Goal: Task Accomplishment & Management: Manage account settings

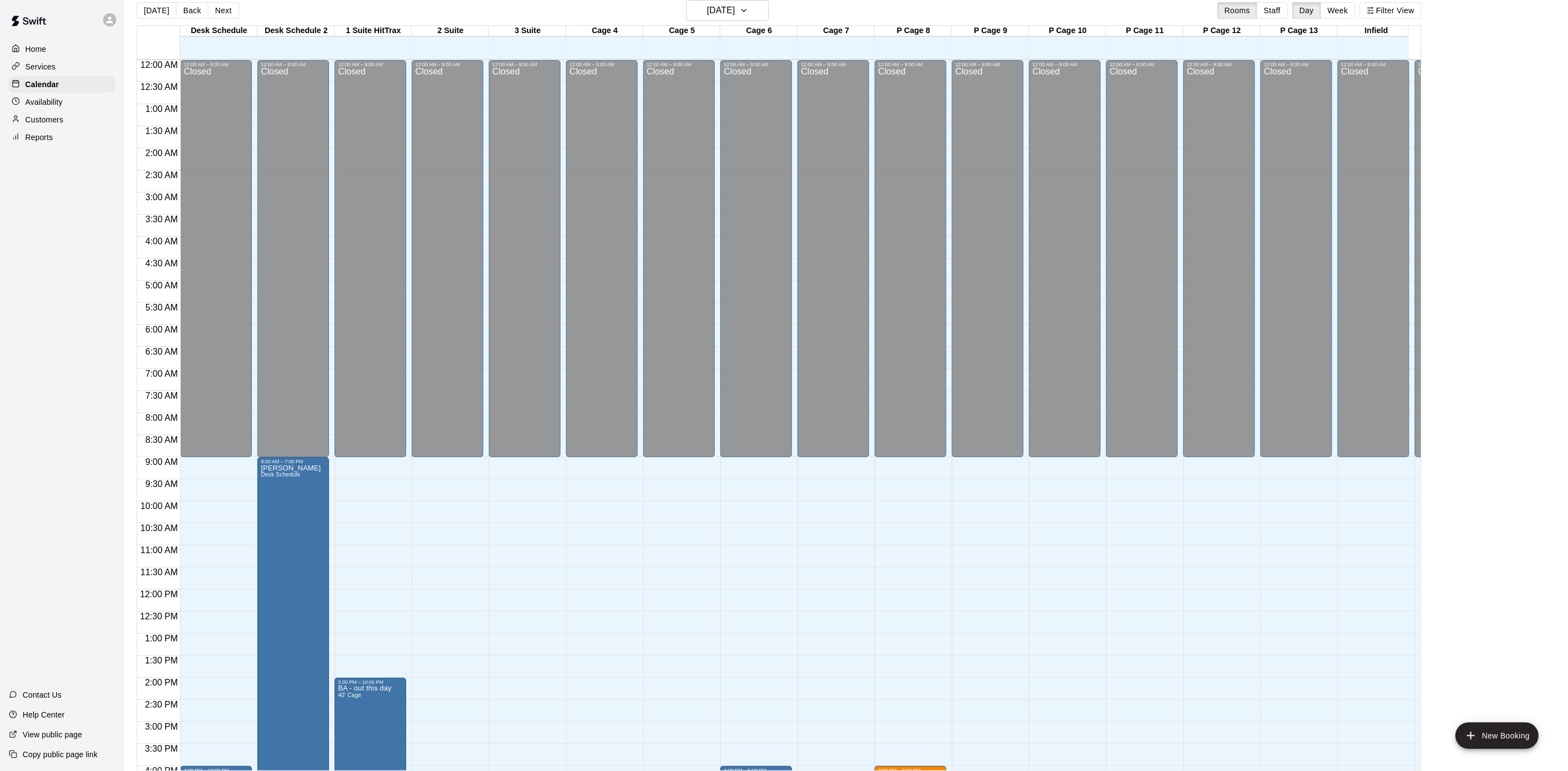
scroll to position [331, 0]
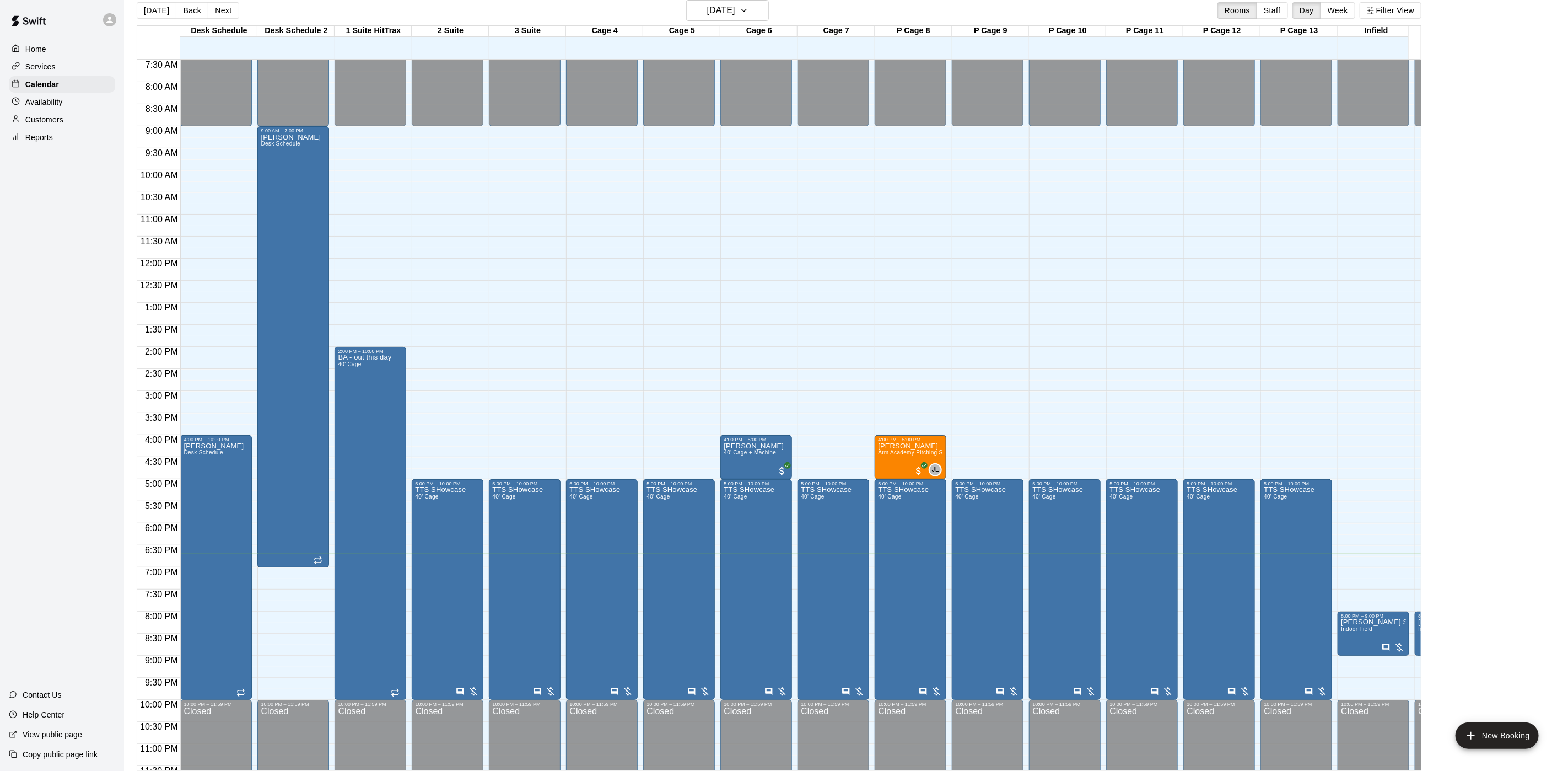
click at [59, 125] on p "Customers" at bounding box center [44, 120] width 38 height 11
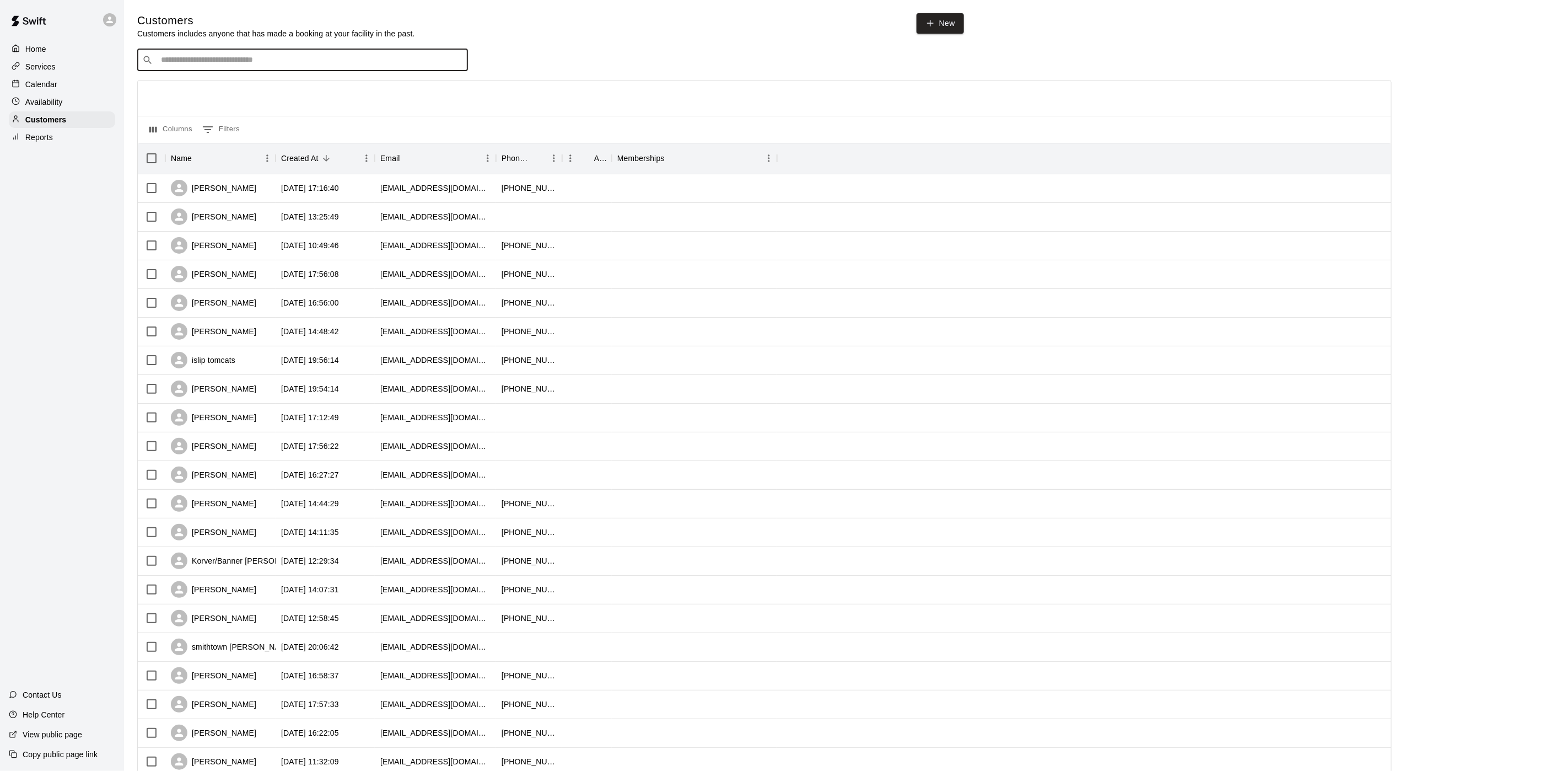
click at [443, 60] on input "Search customers by name or email" at bounding box center [310, 60] width 305 height 11
type input "**********"
click at [242, 85] on div "[PERSON_NAME]" at bounding box center [227, 85] width 119 height 12
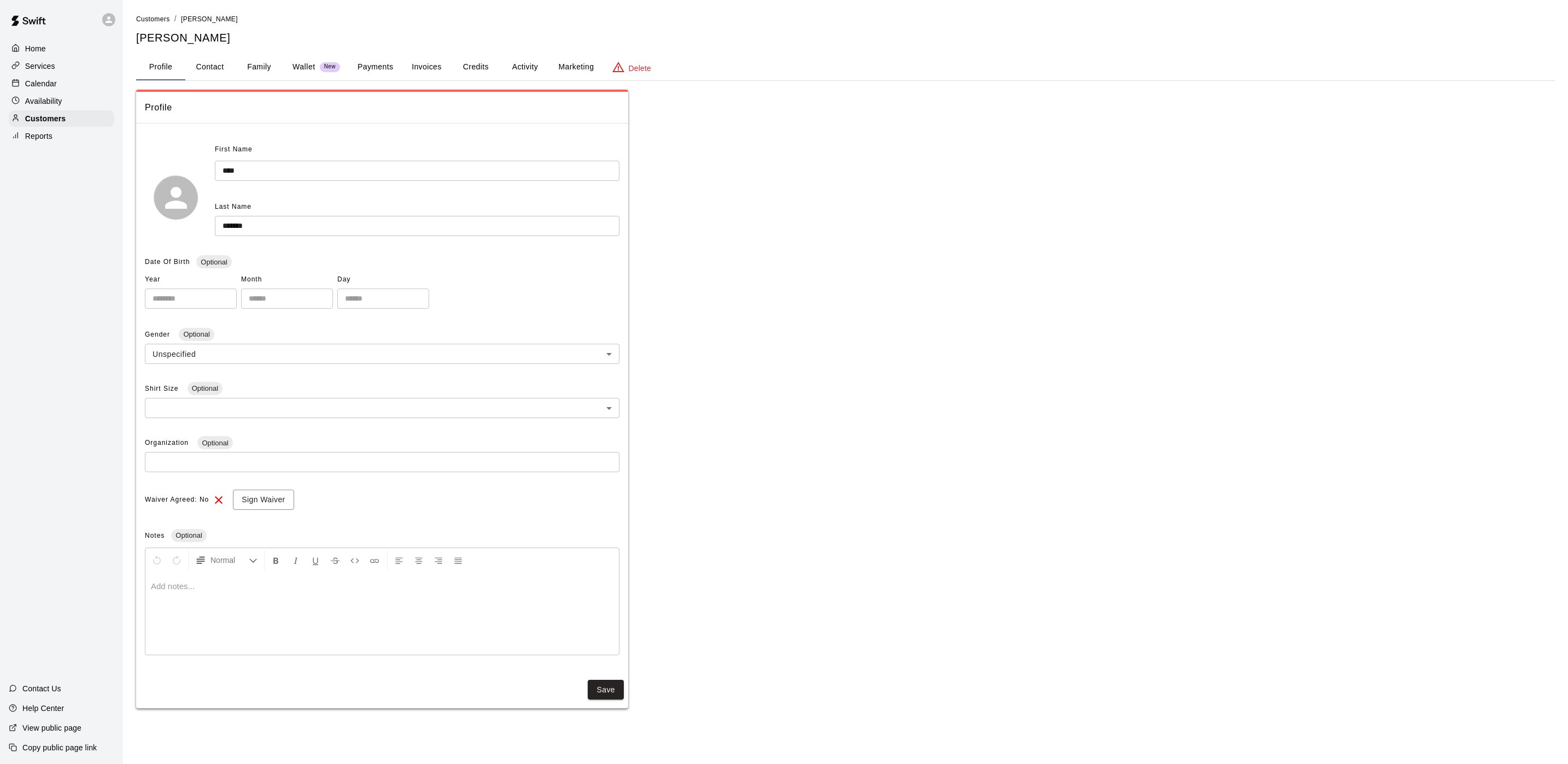
click at [371, 68] on button "Payments" at bounding box center [375, 67] width 53 height 26
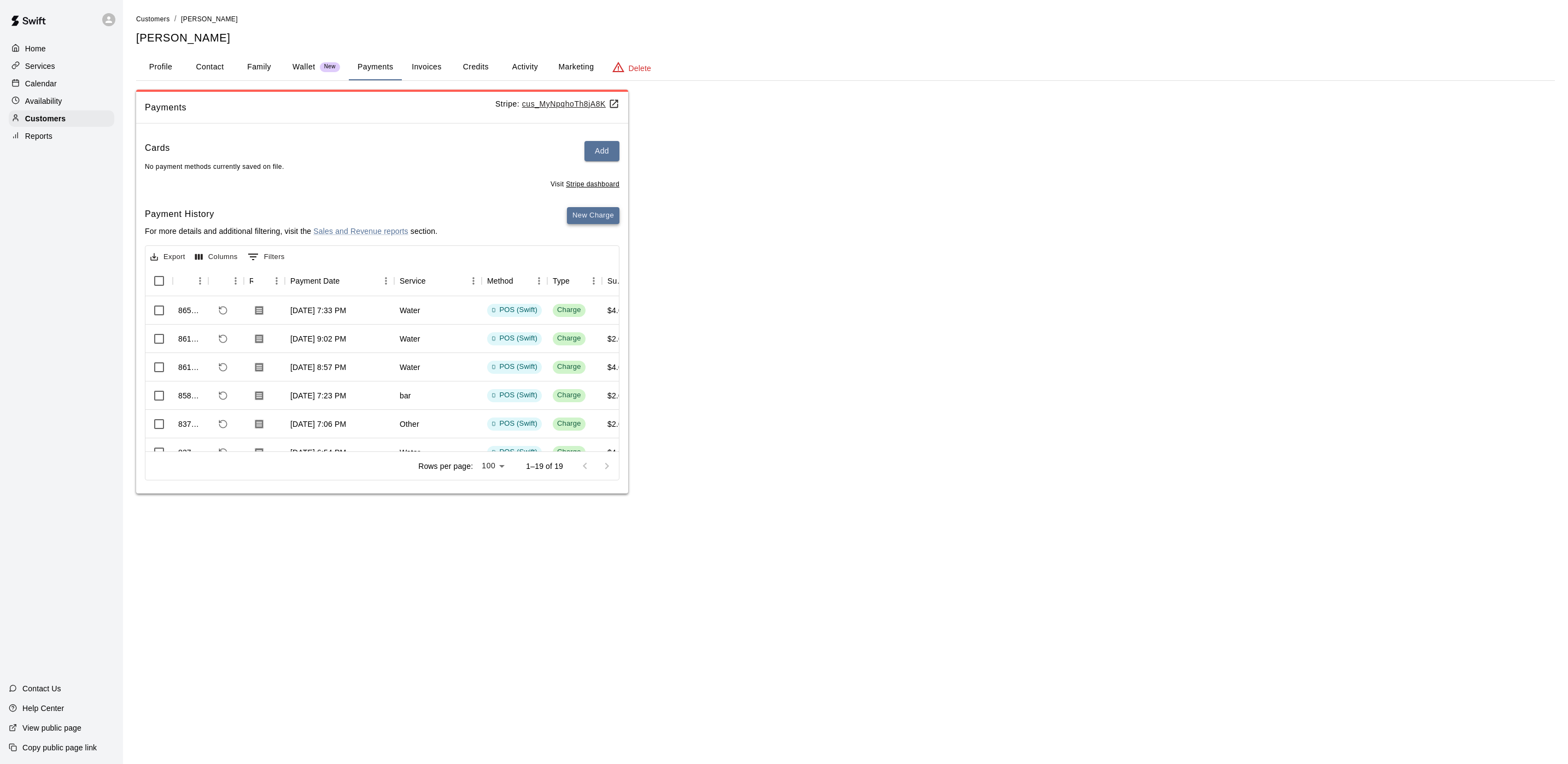
click at [583, 220] on button "New Charge" at bounding box center [593, 215] width 53 height 17
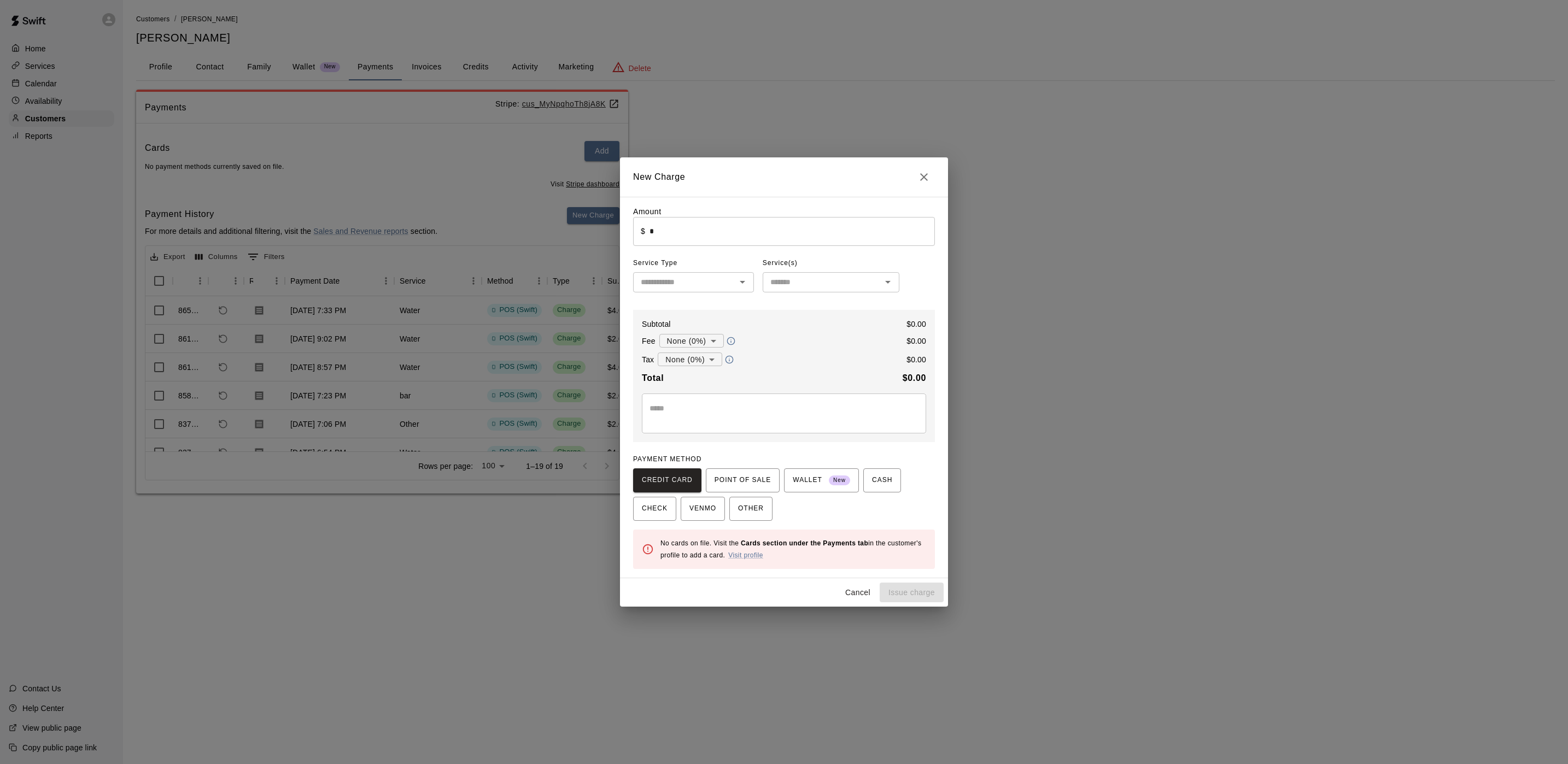
click at [700, 246] on input "*" at bounding box center [792, 231] width 286 height 29
type input "****"
click at [702, 279] on input "text" at bounding box center [684, 282] width 96 height 14
click at [658, 415] on li "Other" at bounding box center [693, 416] width 121 height 18
type input "*****"
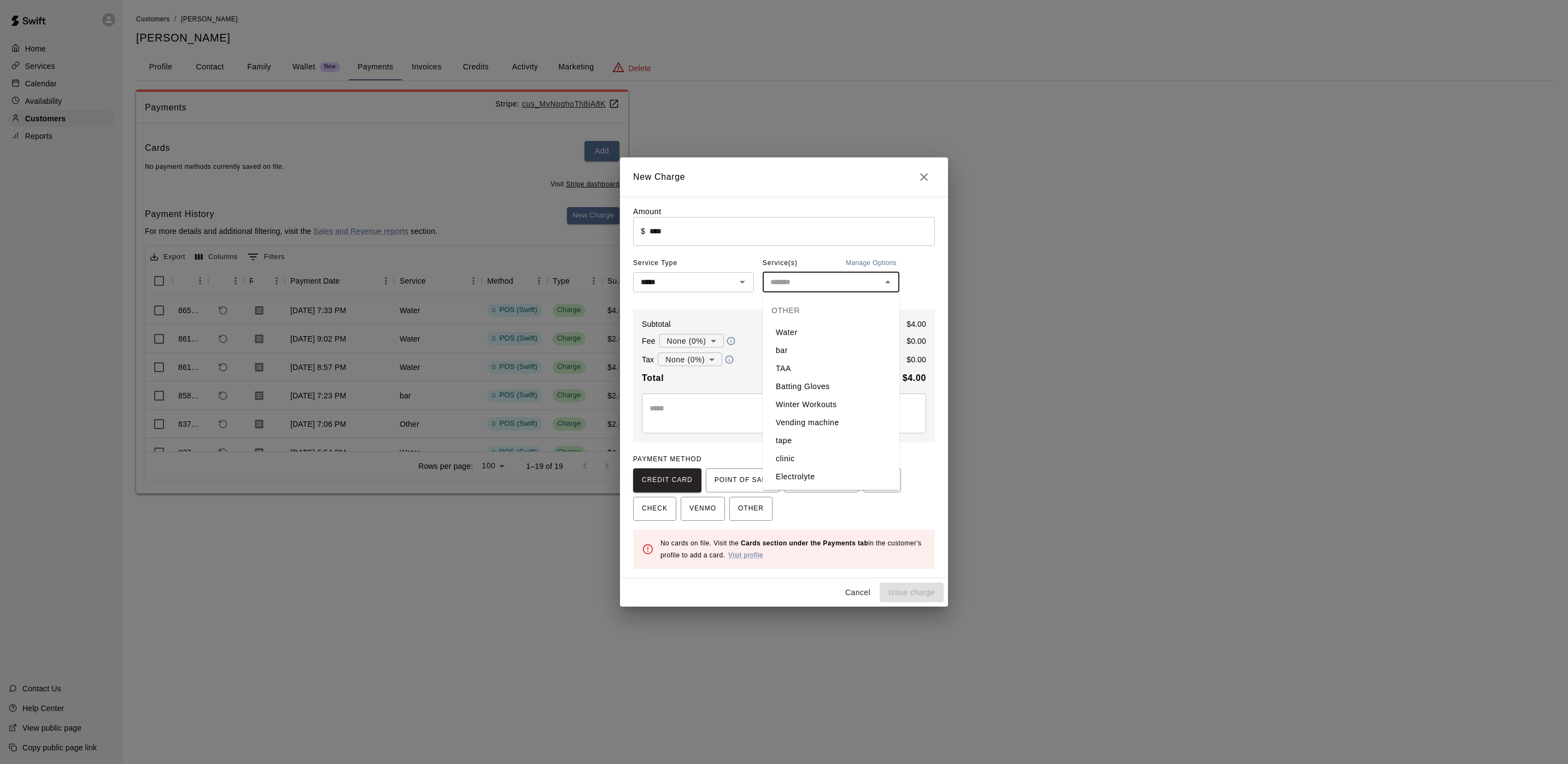
click at [825, 285] on input "text" at bounding box center [822, 282] width 112 height 14
click at [794, 336] on li "Water" at bounding box center [831, 332] width 137 height 18
type input "*****"
click at [727, 481] on span "POINT OF SALE" at bounding box center [743, 481] width 56 height 18
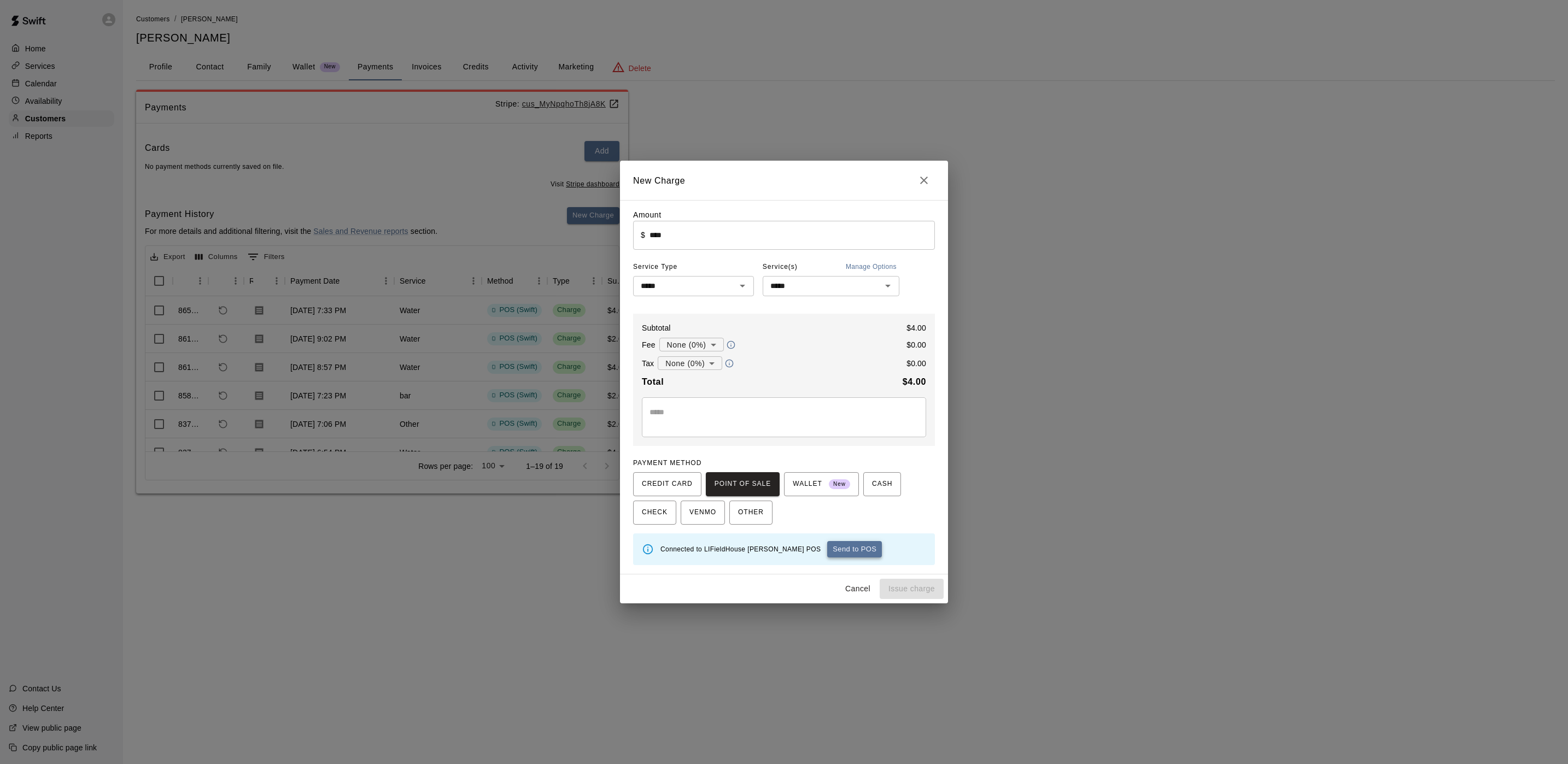
click at [827, 555] on button "Send to POS" at bounding box center [854, 549] width 55 height 16
type input "*"
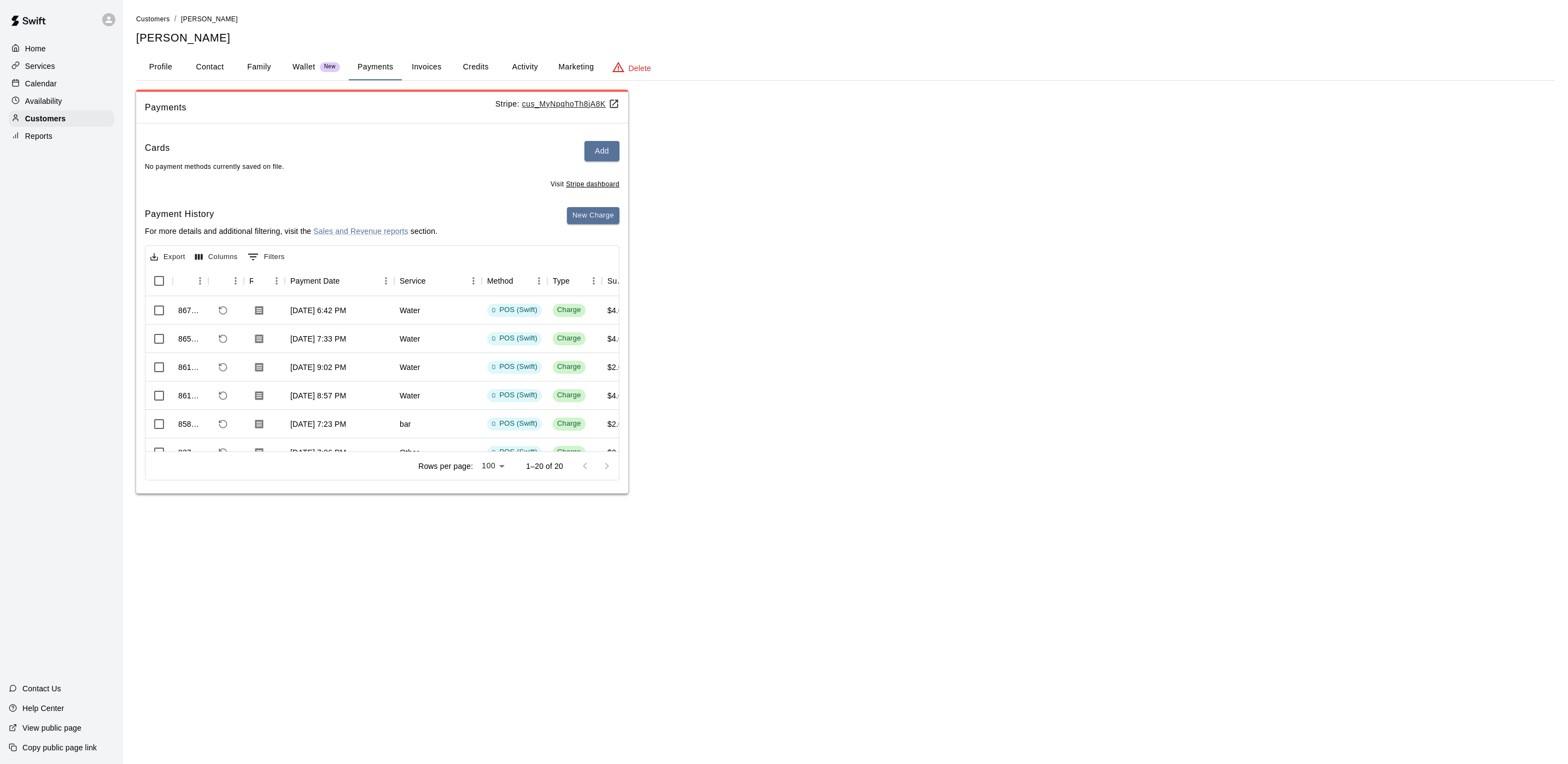
click at [567, 207] on button "New Charge" at bounding box center [593, 215] width 53 height 17
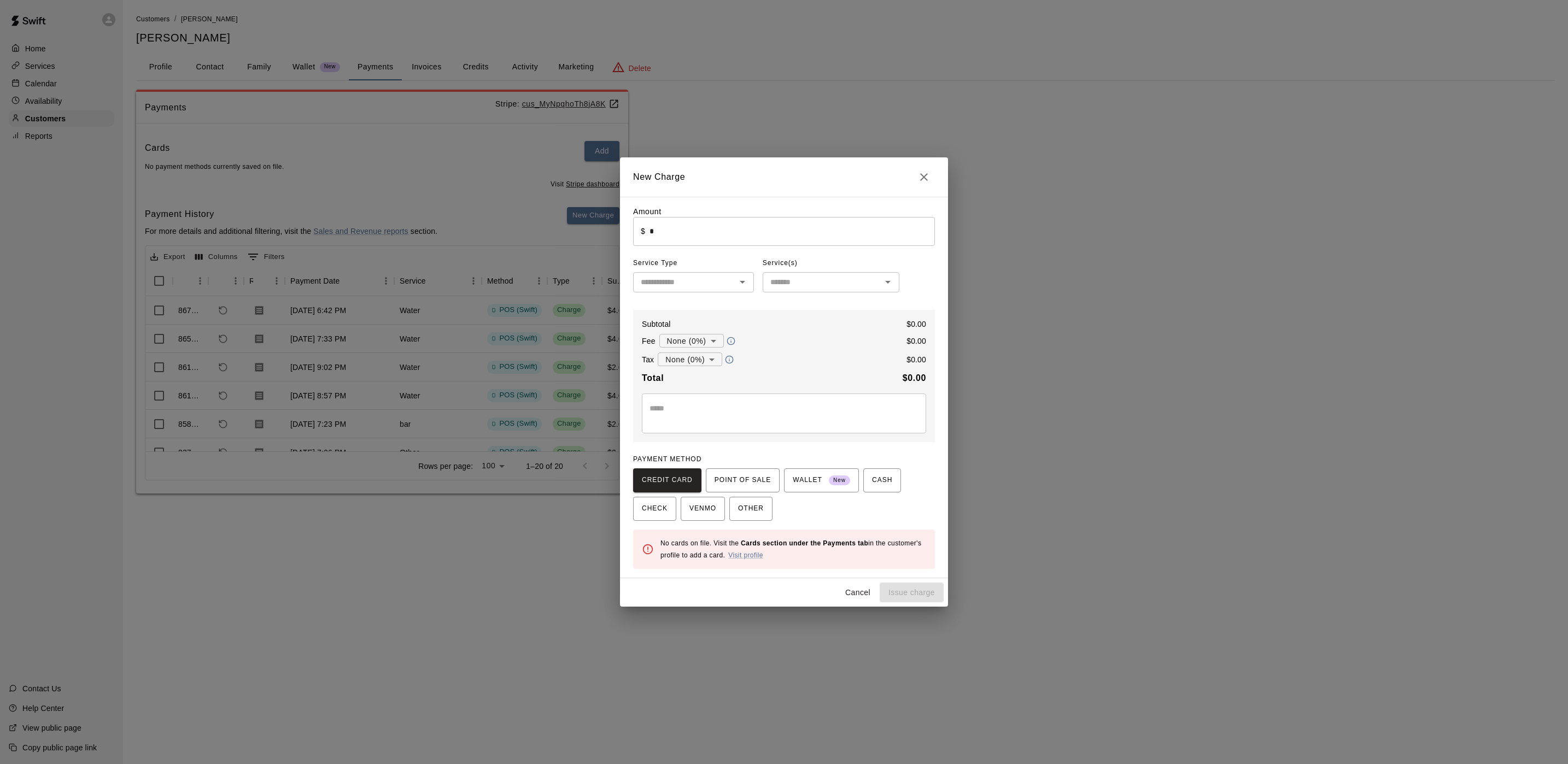
drag, startPoint x: 933, startPoint y: 169, endPoint x: 928, endPoint y: 169, distance: 5.0
click at [930, 169] on h2 "New Charge" at bounding box center [784, 177] width 328 height 39
click at [919, 174] on icon "Close" at bounding box center [923, 177] width 13 height 13
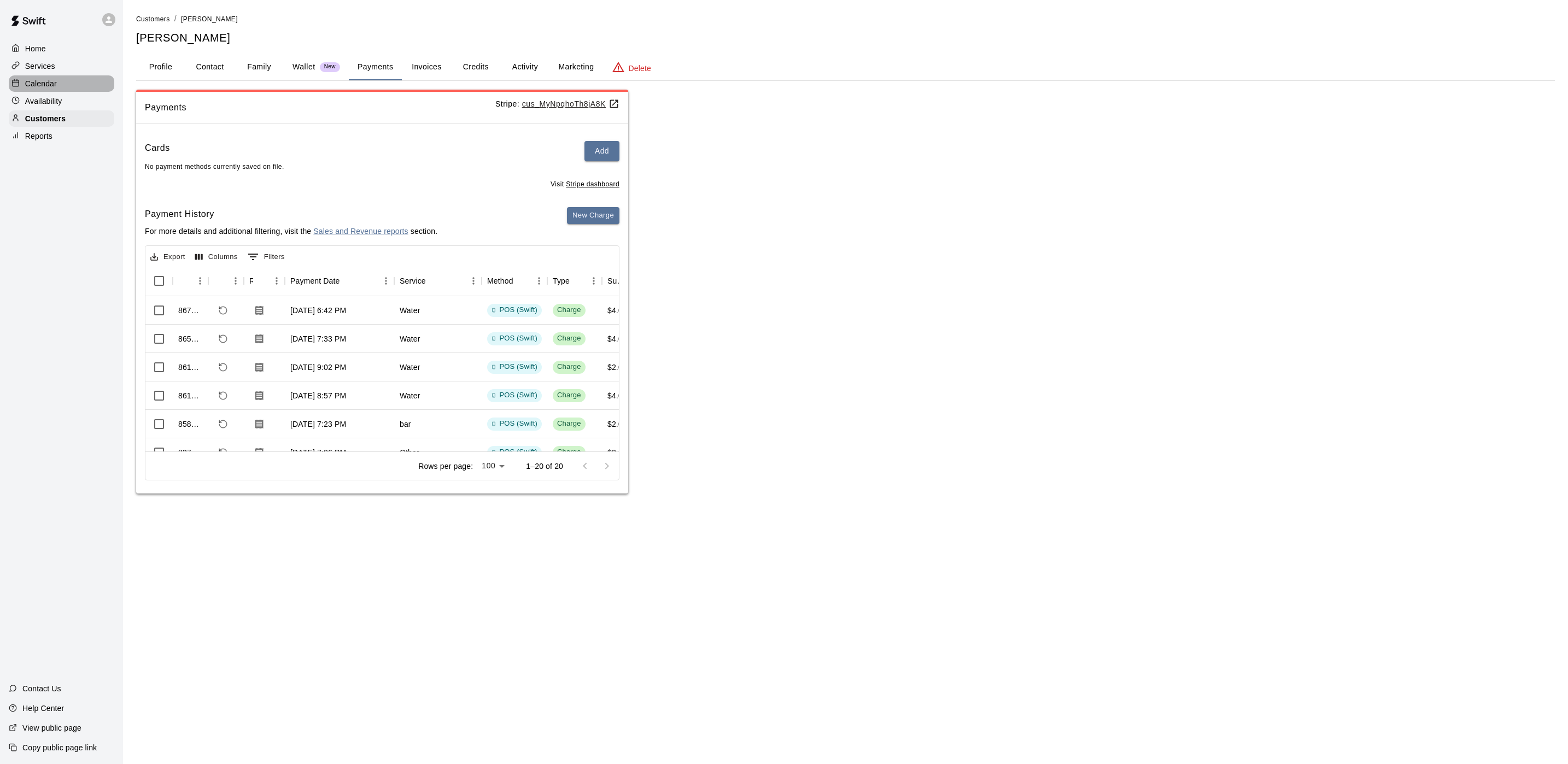
click at [69, 84] on div "Calendar" at bounding box center [62, 84] width 105 height 16
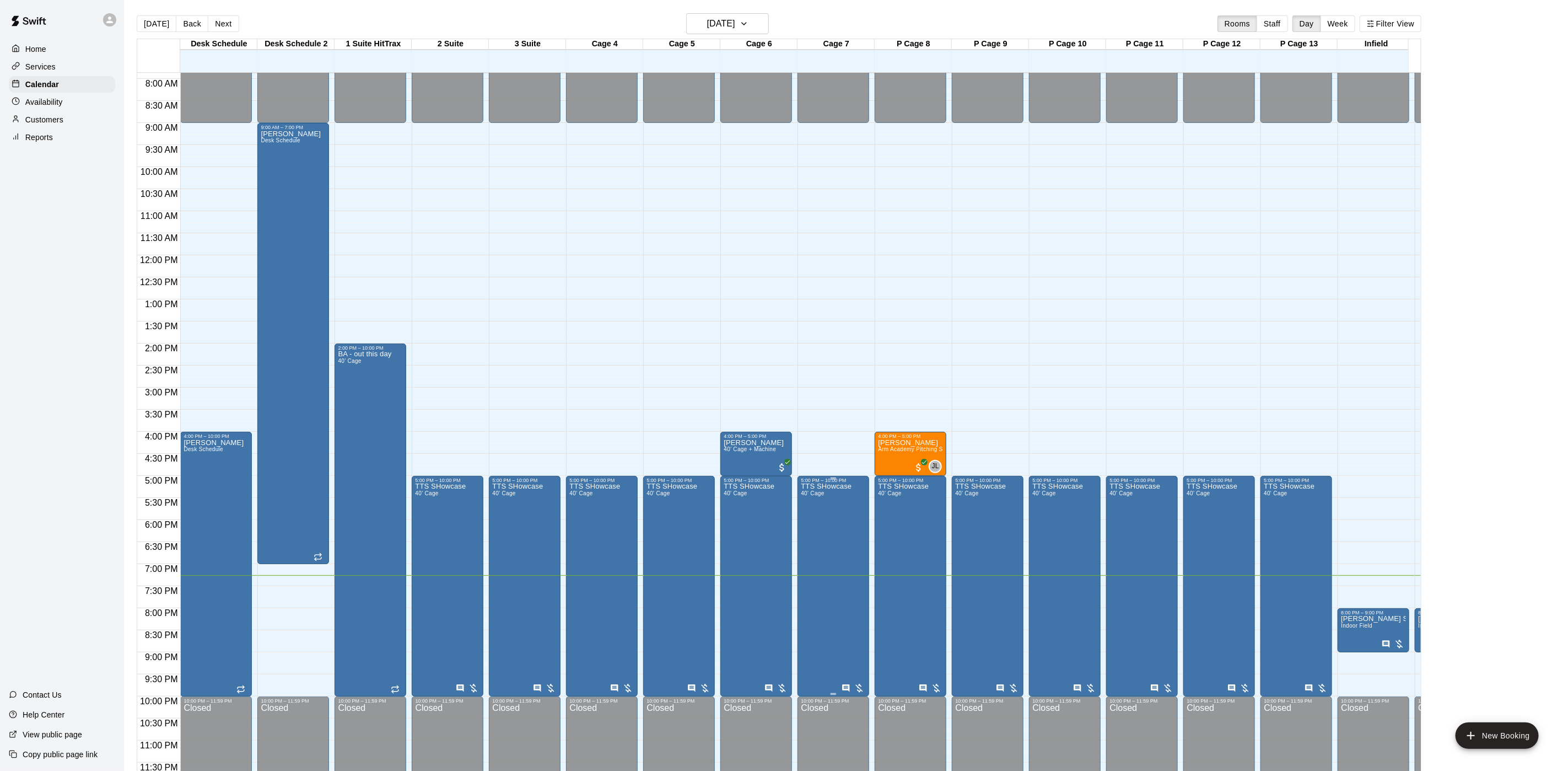
scroll to position [361, 0]
click at [692, 683] on icon "Has notes" at bounding box center [691, 687] width 9 height 9
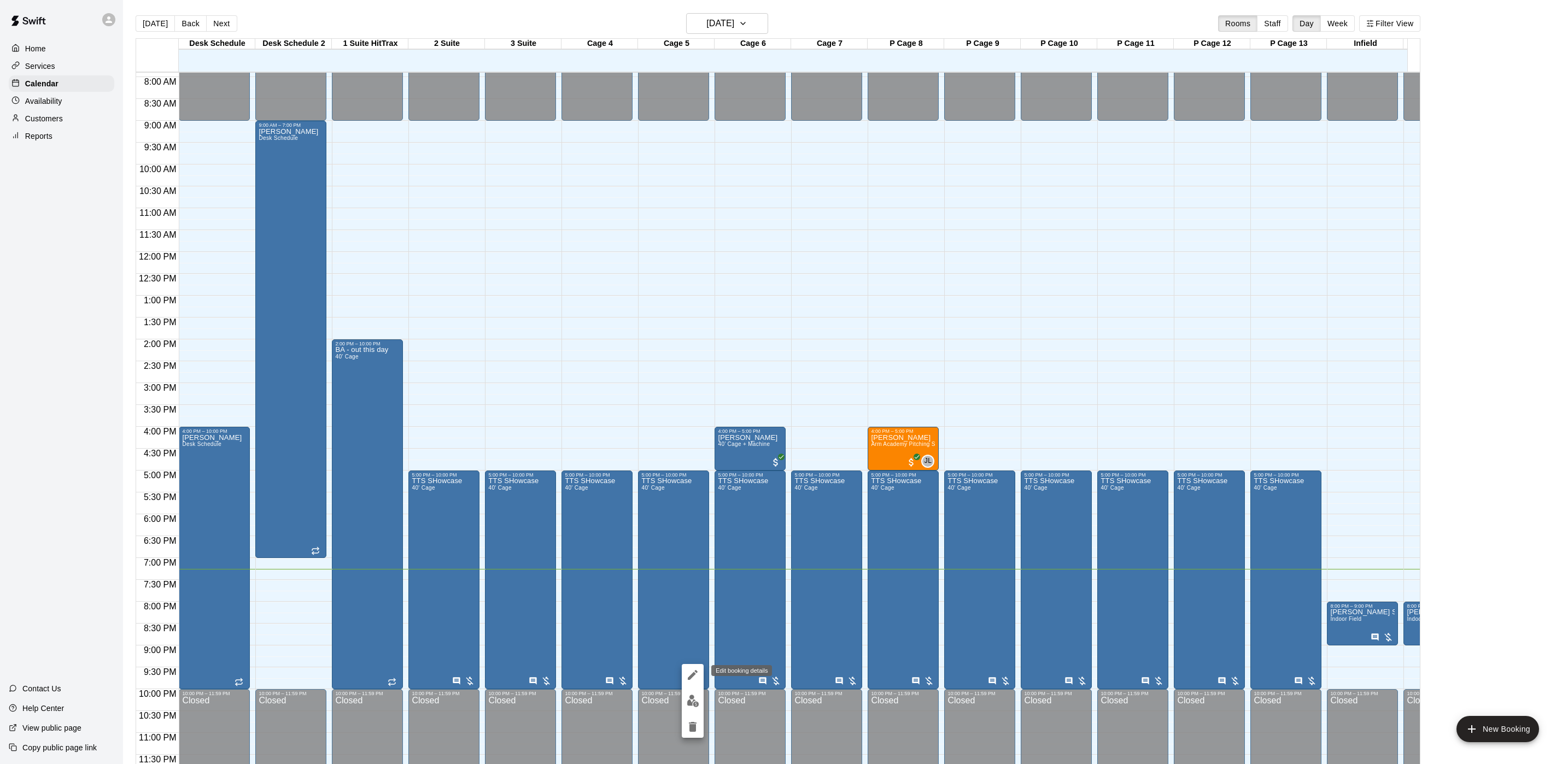
click at [693, 676] on icon "edit" at bounding box center [693, 674] width 10 height 10
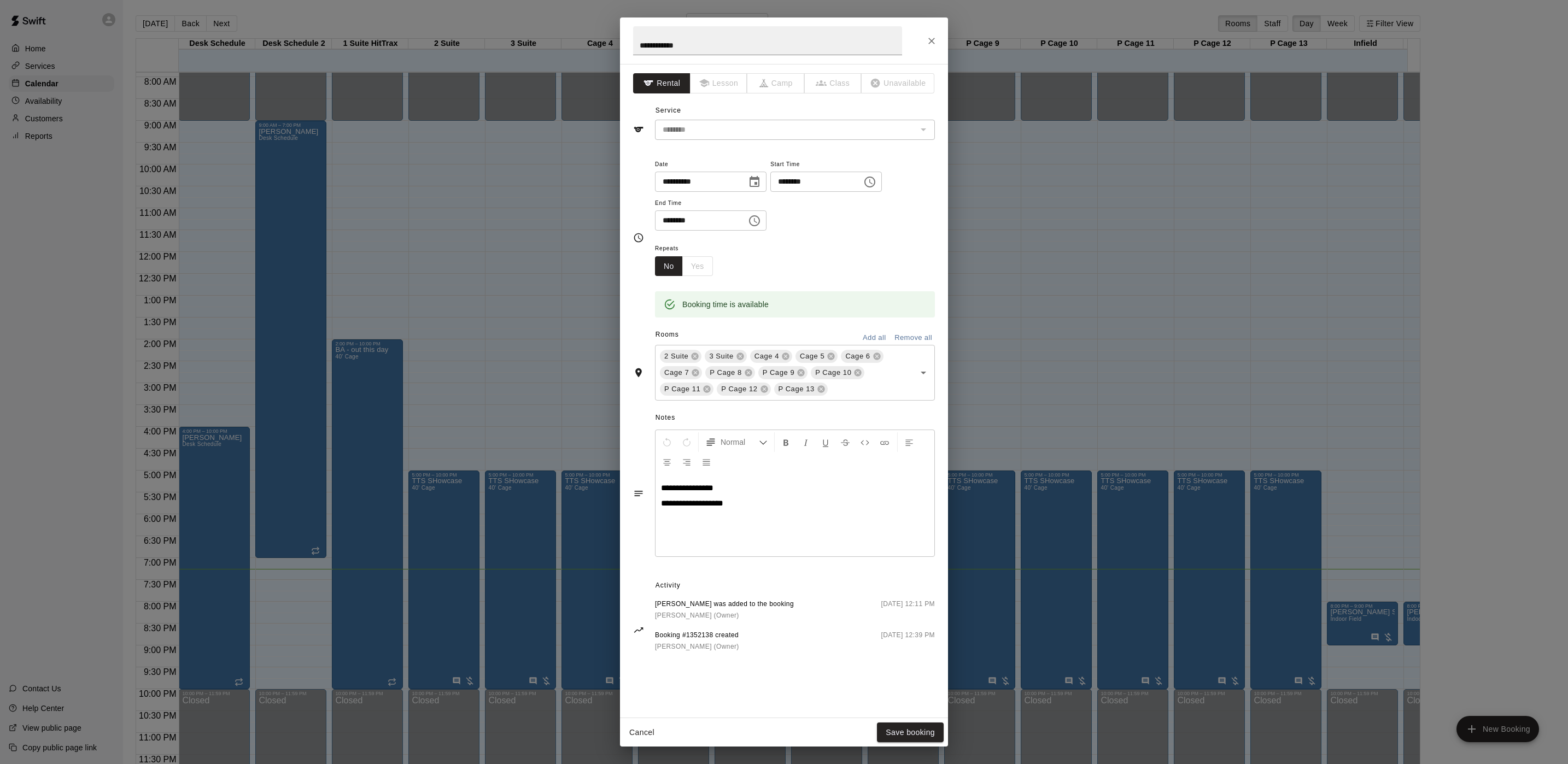
click at [928, 29] on div "**********" at bounding box center [784, 41] width 328 height 47
click at [930, 31] on button "Close" at bounding box center [932, 40] width 20 height 20
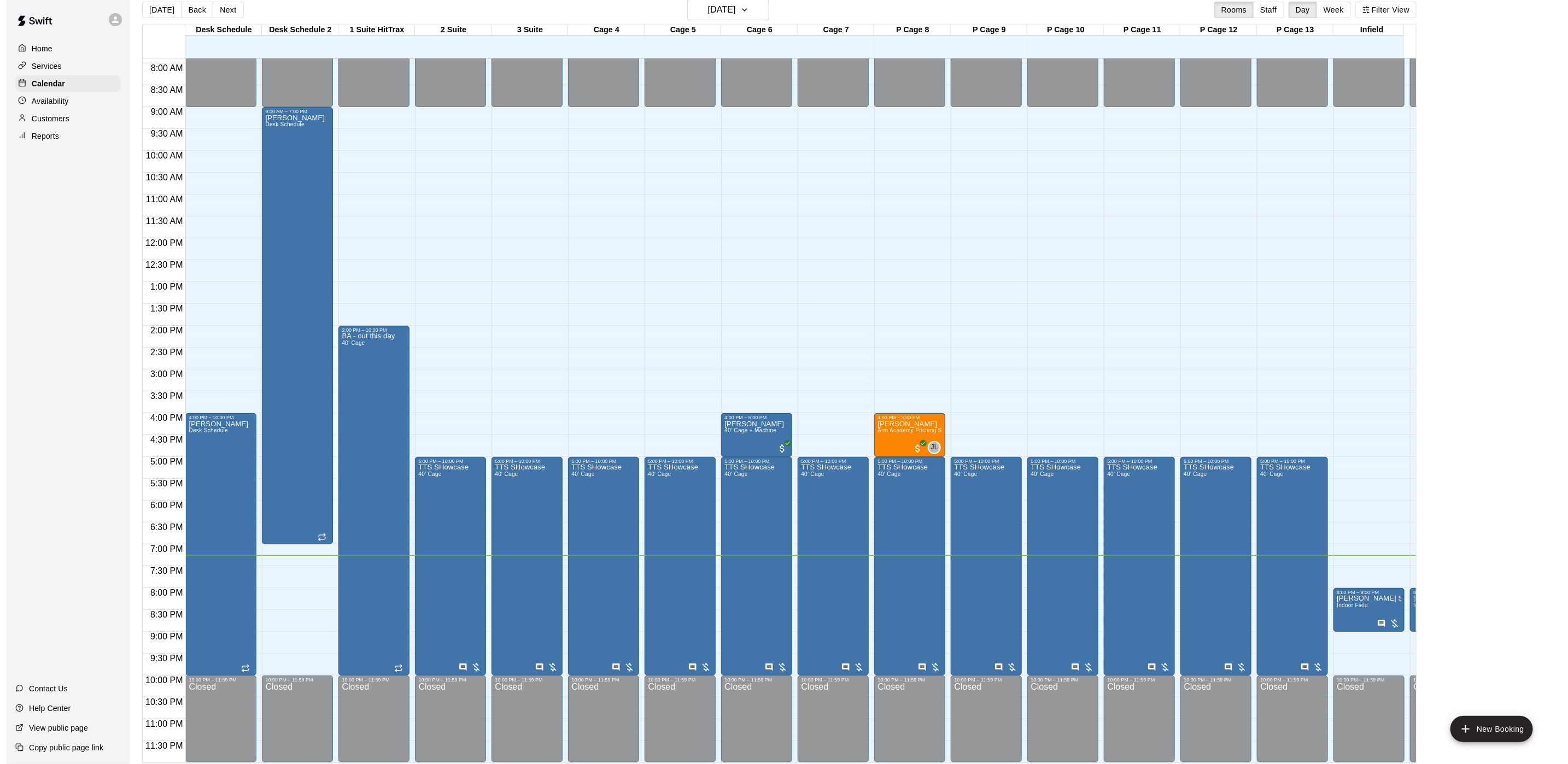
scroll to position [17, 0]
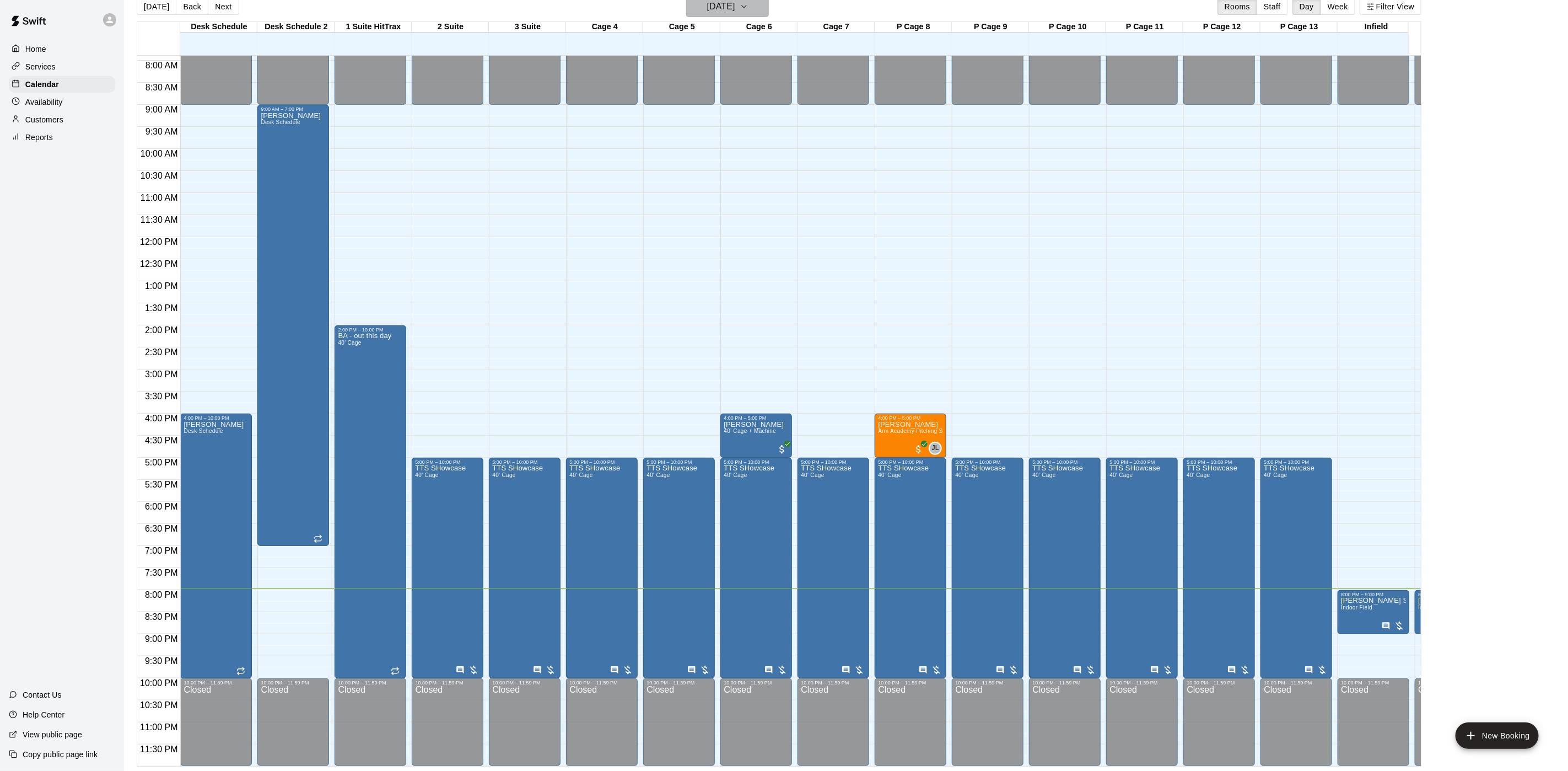
click at [708, 7] on h6 "[DATE]" at bounding box center [721, 6] width 28 height 15
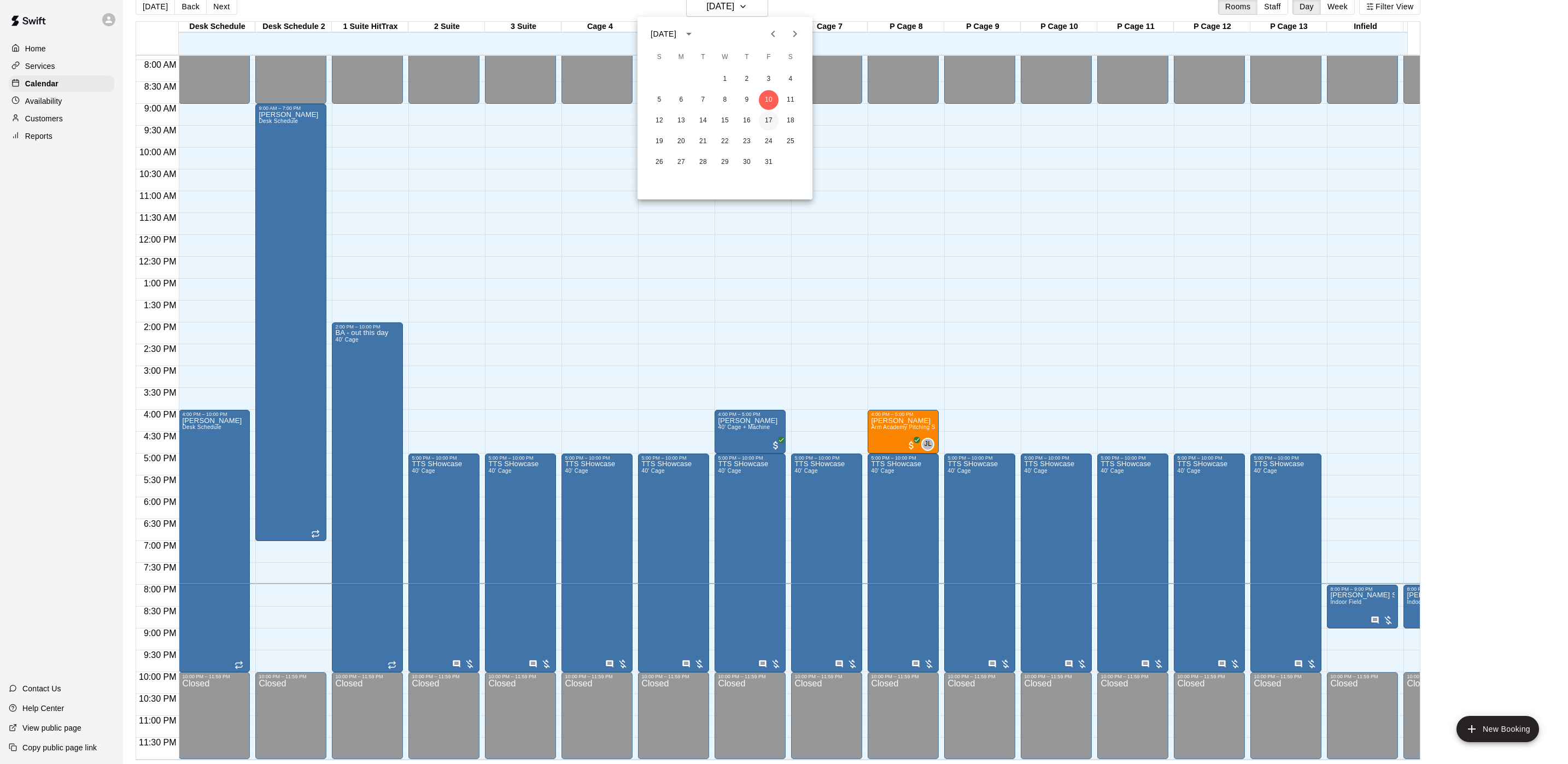
click at [766, 120] on button "17" at bounding box center [769, 120] width 20 height 20
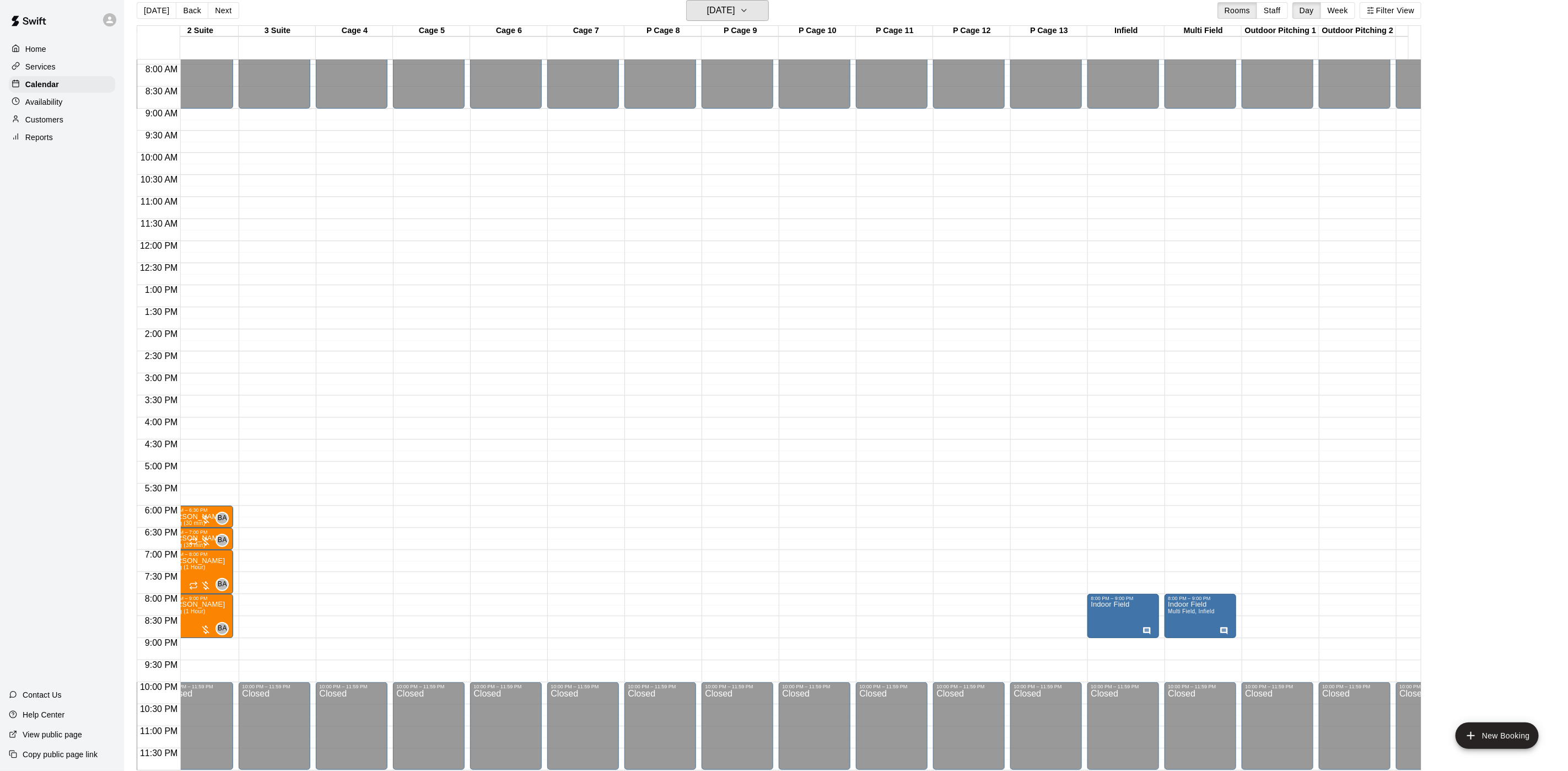
scroll to position [0, 257]
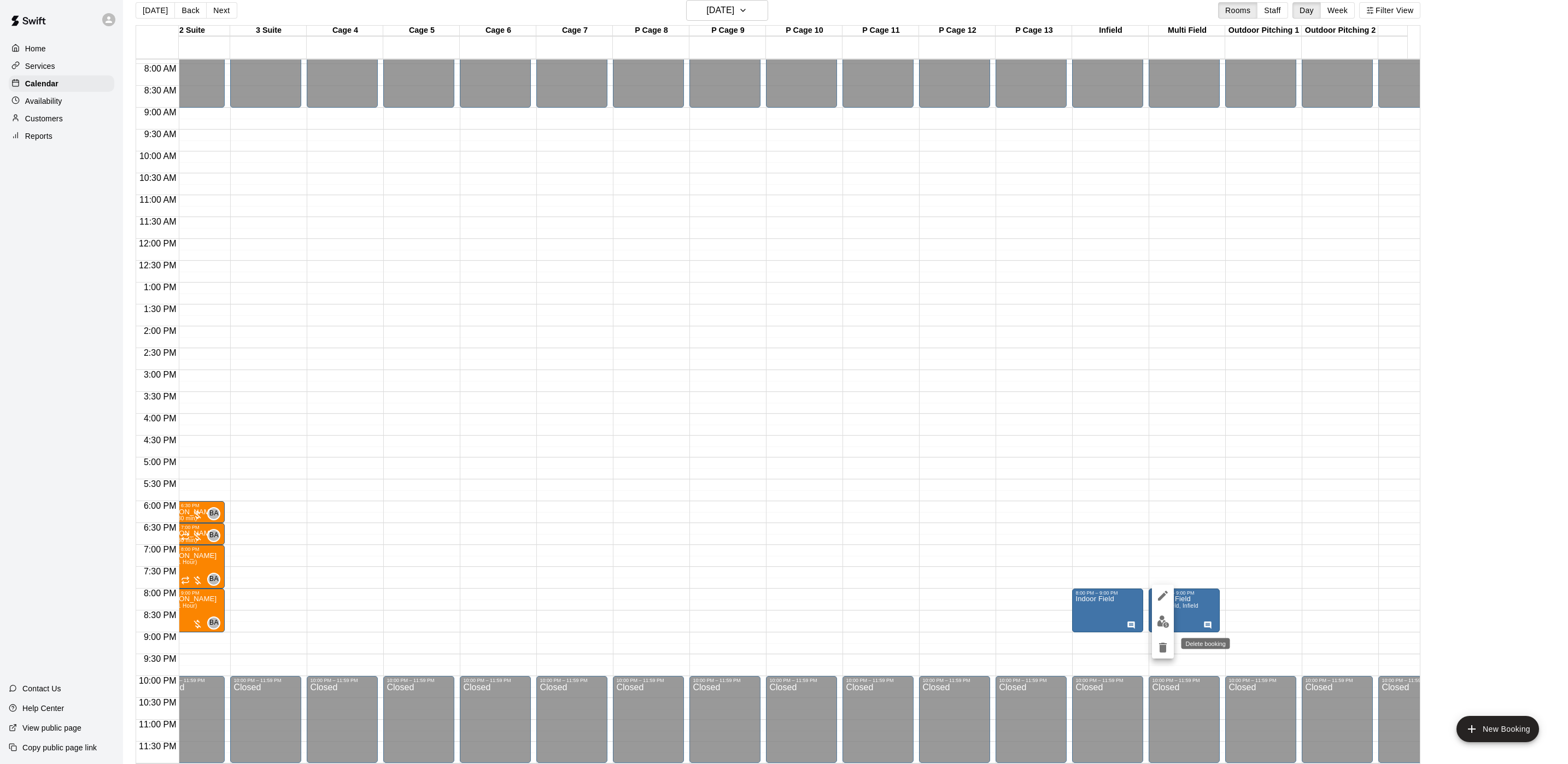
click at [1161, 653] on icon "delete" at bounding box center [1162, 647] width 13 height 13
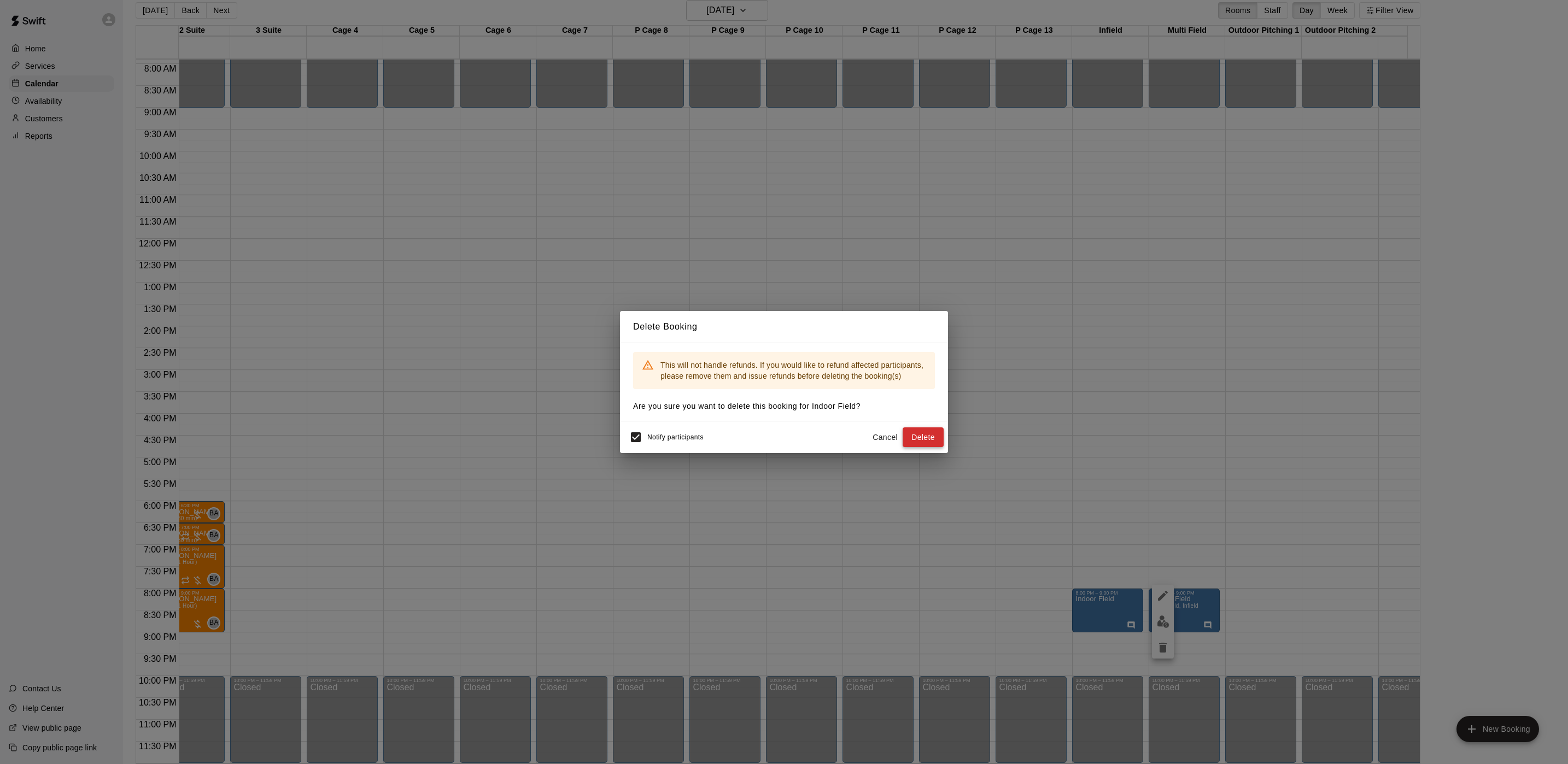
click at [914, 437] on button "Delete" at bounding box center [923, 437] width 41 height 21
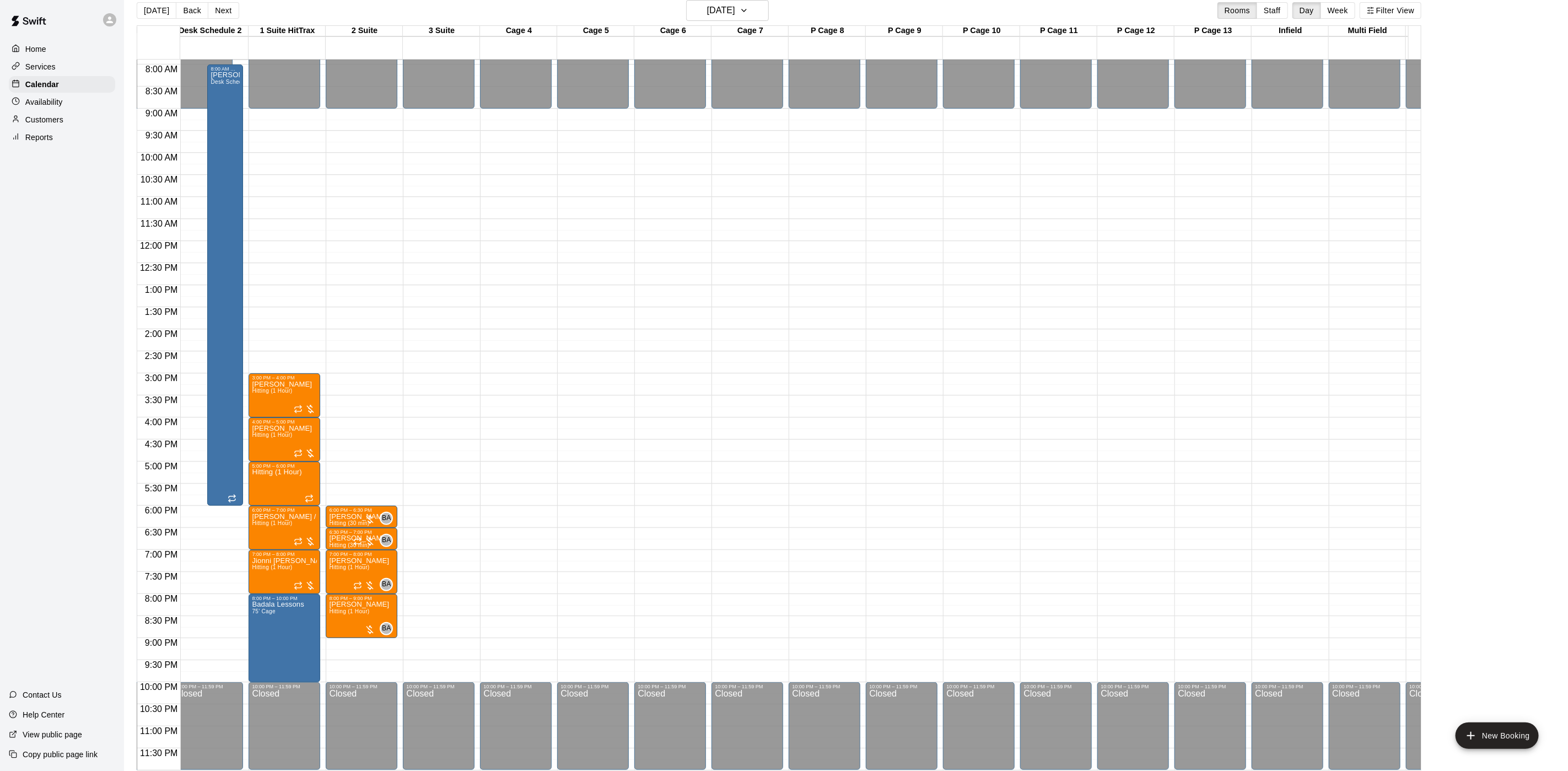
scroll to position [0, 0]
